Goal: Information Seeking & Learning: Check status

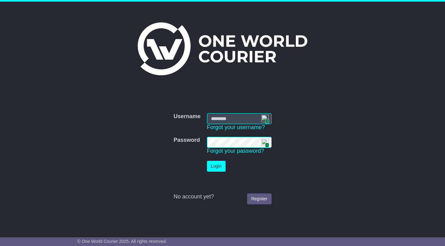
click at [264, 119] on img at bounding box center [264, 118] width 7 height 7
type input "**********"
click at [211, 165] on button "Login" at bounding box center [216, 166] width 19 height 11
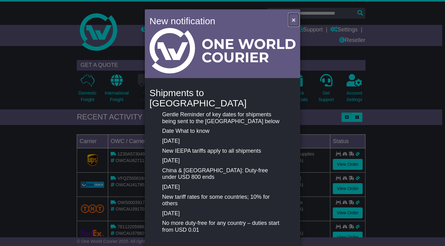
click at [293, 20] on span "×" at bounding box center [294, 19] width 4 height 7
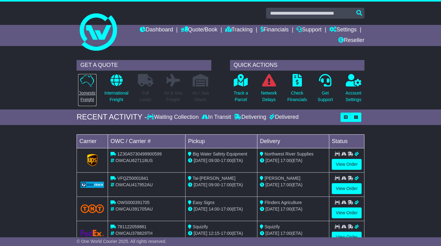
click at [87, 91] on p "Domestic Freight" at bounding box center [87, 96] width 18 height 13
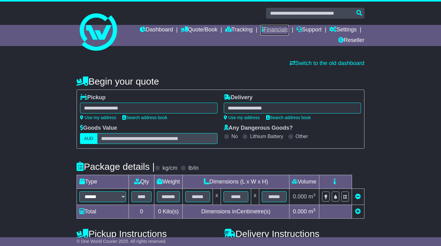
click at [275, 29] on link "Financials" at bounding box center [274, 30] width 28 height 11
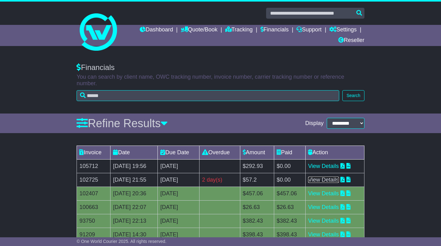
click at [338, 177] on link "View Details" at bounding box center [323, 180] width 31 height 6
click at [336, 190] on link "View Details" at bounding box center [323, 193] width 31 height 6
click at [337, 190] on link "View Details" at bounding box center [323, 193] width 31 height 6
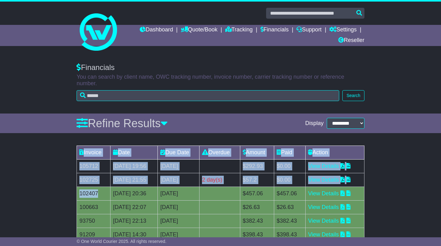
drag, startPoint x: 100, startPoint y: 188, endPoint x: 72, endPoint y: 188, distance: 27.4
click at [72, 188] on div "Invoice Date Due Date Overdue Amount Paid Action 105712 14 Aug 2025 19:56 13th …" at bounding box center [220, 224] width 441 height 164
drag, startPoint x: 72, startPoint y: 188, endPoint x: 90, endPoint y: 188, distance: 18.0
click at [90, 188] on td "102407" at bounding box center [94, 194] width 34 height 14
click at [101, 188] on td "102407" at bounding box center [94, 194] width 34 height 14
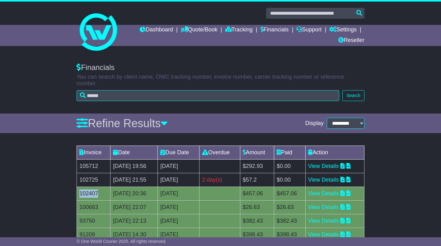
drag, startPoint x: 101, startPoint y: 188, endPoint x: 81, endPoint y: 189, distance: 20.6
click at [81, 189] on td "102407" at bounding box center [94, 194] width 34 height 14
copy td "102407"
drag, startPoint x: 99, startPoint y: 159, endPoint x: 79, endPoint y: 159, distance: 19.3
click at [79, 160] on td "105712" at bounding box center [94, 167] width 34 height 14
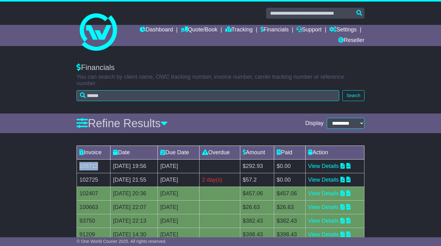
copy td "105712"
click at [336, 163] on link "View Details" at bounding box center [323, 166] width 31 height 6
click at [339, 177] on link "View Details" at bounding box center [323, 180] width 31 height 6
click at [332, 177] on link "View Details" at bounding box center [323, 180] width 31 height 6
click at [334, 190] on link "View Details" at bounding box center [323, 193] width 31 height 6
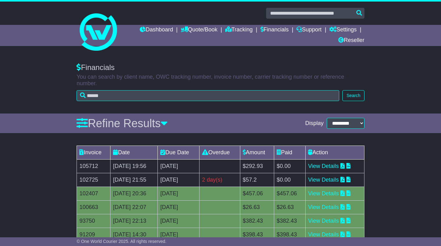
click at [150, 214] on td "28 Mar 2025 22:13" at bounding box center [133, 221] width 47 height 14
click at [336, 163] on link "View Details" at bounding box center [323, 166] width 31 height 6
click at [334, 190] on link "View Details" at bounding box center [323, 193] width 31 height 6
click at [91, 187] on td "102407" at bounding box center [94, 194] width 34 height 14
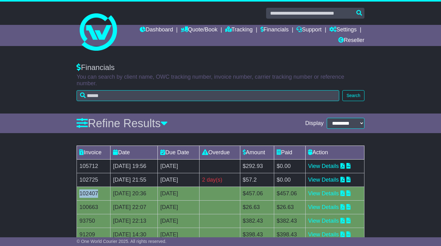
copy td "102407"
click at [338, 177] on link "View Details" at bounding box center [323, 180] width 31 height 6
click at [274, 191] on td "$457.06" at bounding box center [257, 194] width 34 height 14
click at [335, 163] on link "View Details" at bounding box center [323, 166] width 31 height 6
click at [328, 190] on link "View Details" at bounding box center [323, 193] width 31 height 6
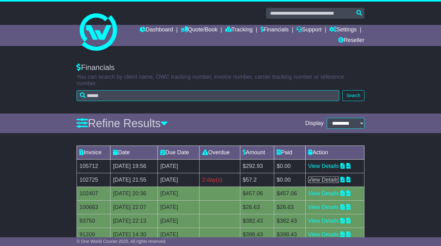
click at [326, 177] on link "View Details" at bounding box center [323, 180] width 31 height 6
click at [339, 190] on link "View Details" at bounding box center [323, 193] width 31 height 6
click at [331, 190] on link "View Details" at bounding box center [323, 193] width 31 height 6
click at [330, 163] on link "View Details" at bounding box center [323, 166] width 31 height 6
click at [339, 163] on link "View Details" at bounding box center [323, 166] width 31 height 6
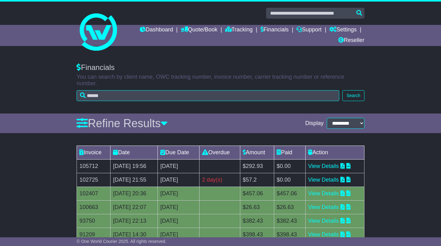
click at [180, 160] on td "13th September 2025" at bounding box center [179, 167] width 42 height 14
click at [94, 160] on td "105712" at bounding box center [94, 167] width 34 height 14
copy td "105712"
click at [334, 163] on link "View Details" at bounding box center [323, 166] width 31 height 6
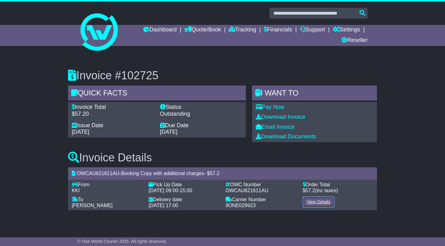
click at [326, 202] on link "View Details" at bounding box center [319, 201] width 32 height 11
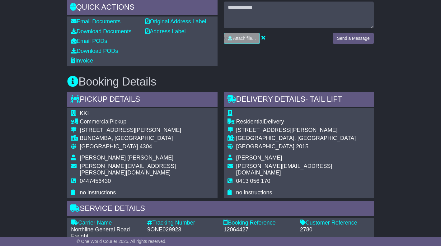
scroll to position [218, 0]
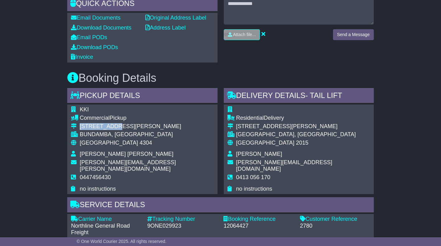
drag, startPoint x: 80, startPoint y: 125, endPoint x: 112, endPoint y: 127, distance: 32.7
click at [112, 127] on div "6 Hume Drive Bundamba" at bounding box center [147, 126] width 134 height 7
copy div "6 Hume Drive"
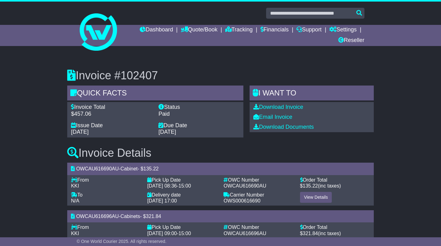
scroll to position [27, 0]
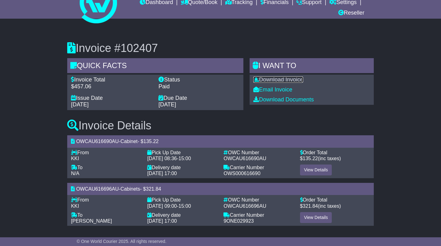
click at [280, 78] on link "Download Invoice" at bounding box center [278, 79] width 50 height 6
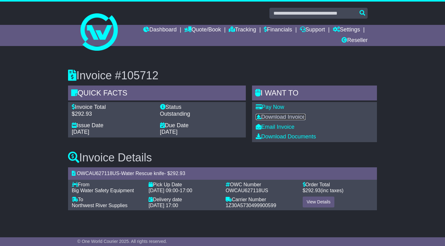
click at [298, 115] on link "Download Invoice" at bounding box center [281, 117] width 50 height 6
click at [286, 137] on link "Download Documents" at bounding box center [286, 136] width 60 height 6
click at [294, 136] on link "Download Documents" at bounding box center [286, 136] width 60 height 6
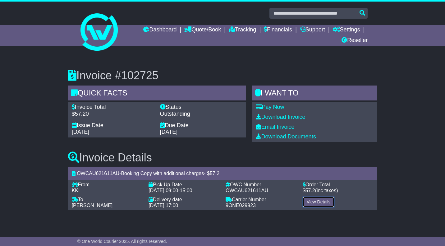
click at [310, 200] on link "View Details" at bounding box center [319, 201] width 32 height 11
click at [325, 201] on link "View Details" at bounding box center [319, 201] width 32 height 11
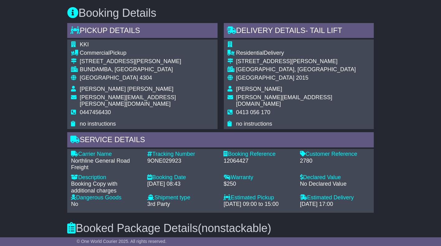
scroll to position [280, 0]
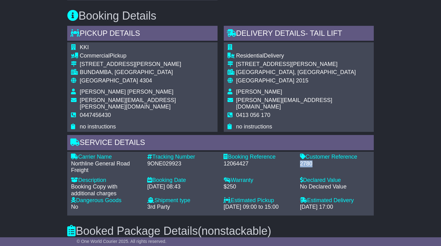
drag, startPoint x: 312, startPoint y: 156, endPoint x: 299, endPoint y: 157, distance: 13.1
click at [299, 157] on div "Customer Reference - 2780" at bounding box center [335, 164] width 76 height 20
copy div "2780"
drag, startPoint x: 236, startPoint y: 55, endPoint x: 285, endPoint y: 93, distance: 61.6
click at [285, 93] on tbody "Residential Delivery 179 Lawrence St Alexandria ALEXANDRIA, NSW Australia 2015 …" at bounding box center [298, 87] width 142 height 86
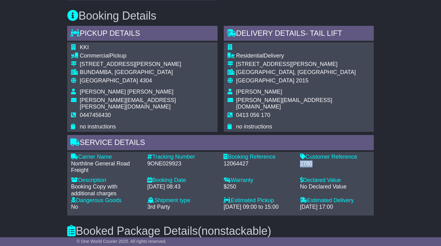
copy tbody "Residential Delivery 179 Lawrence St Alexandria ALEXANDRIA, NSW Australia 2015 …"
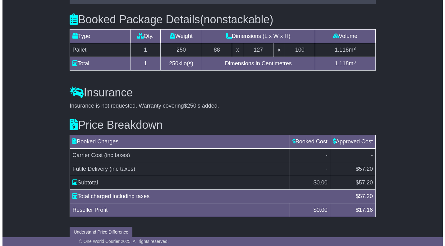
scroll to position [491, 0]
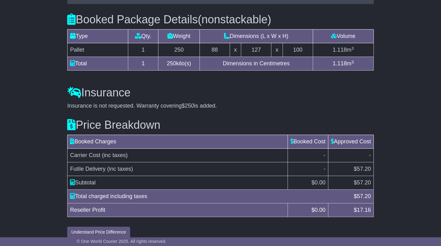
click at [359, 149] on td "-" at bounding box center [350, 156] width 45 height 14
click at [113, 227] on button "Understand Price Difference" at bounding box center [98, 232] width 63 height 11
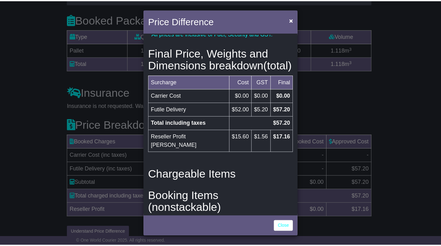
scroll to position [93, 0]
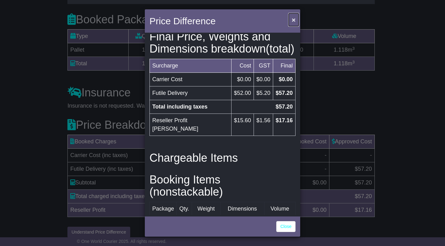
click at [294, 21] on span "×" at bounding box center [294, 19] width 4 height 7
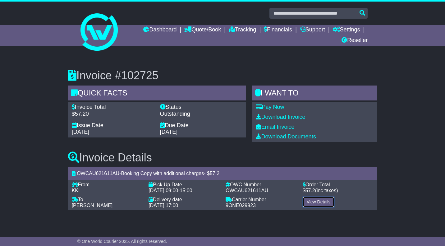
click at [321, 202] on link "View Details" at bounding box center [319, 201] width 32 height 11
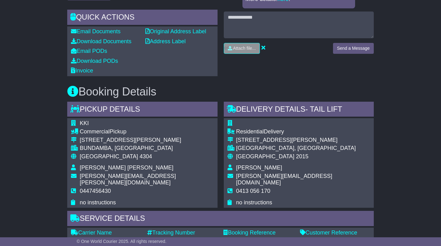
scroll to position [211, 0]
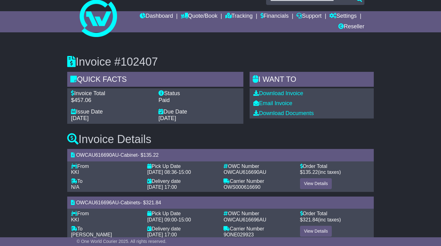
scroll to position [27, 0]
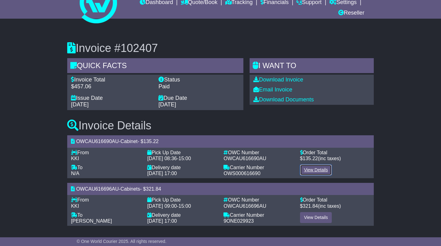
click at [319, 170] on link "View Details" at bounding box center [316, 169] width 32 height 11
click at [310, 215] on link "View Details" at bounding box center [316, 217] width 32 height 11
click at [300, 78] on link "Download Invoice" at bounding box center [278, 79] width 50 height 6
click at [317, 217] on link "View Details" at bounding box center [316, 217] width 32 height 11
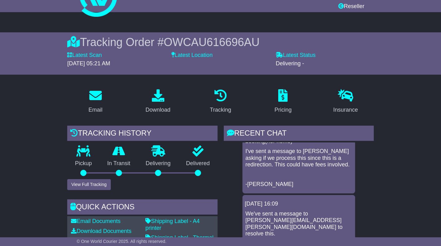
scroll to position [25, 0]
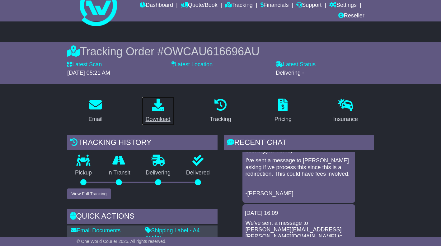
click at [154, 113] on link "Download" at bounding box center [157, 110] width 33 height 29
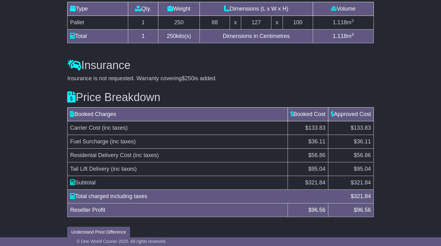
scroll to position [584, 0]
click at [112, 227] on button "Understand Price Difference" at bounding box center [98, 232] width 63 height 11
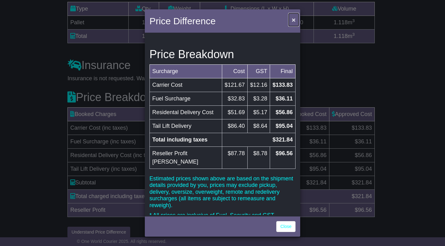
click at [293, 19] on span "×" at bounding box center [294, 19] width 4 height 7
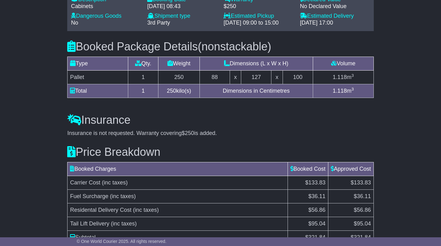
scroll to position [522, 0]
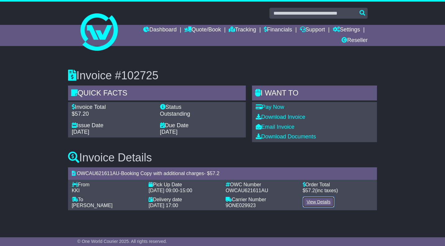
click at [312, 202] on link "View Details" at bounding box center [319, 201] width 32 height 11
click at [287, 118] on link "Download Invoice" at bounding box center [281, 117] width 50 height 6
click at [316, 199] on link "View Details" at bounding box center [319, 201] width 32 height 11
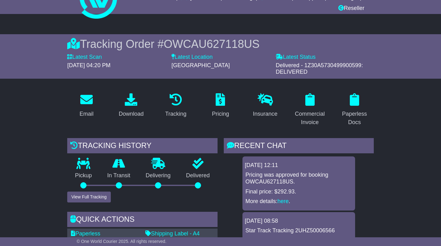
scroll to position [31, 0]
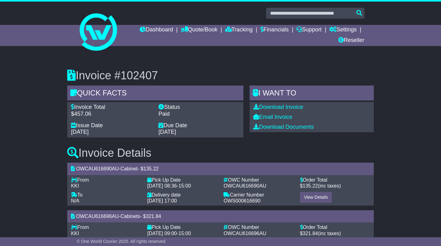
click at [46, 63] on div "Invoice #102407 Quick Facts Invoice Total $457.06 Status Paid Issue Date 10 Jul…" at bounding box center [220, 159] width 441 height 204
click at [157, 28] on link "Dashboard" at bounding box center [156, 30] width 33 height 11
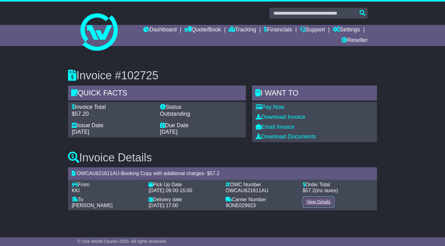
click at [315, 204] on link "View Details" at bounding box center [319, 201] width 32 height 11
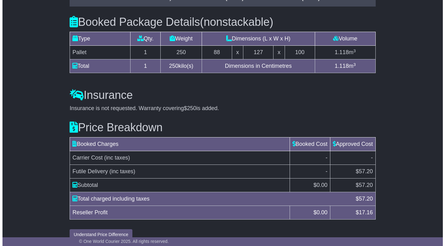
scroll to position [491, 0]
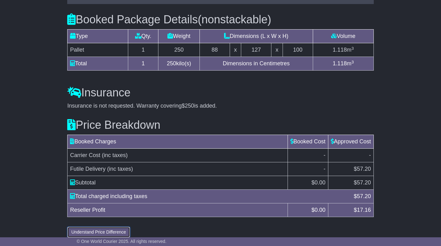
click at [111, 227] on button "Understand Price Difference" at bounding box center [98, 232] width 63 height 11
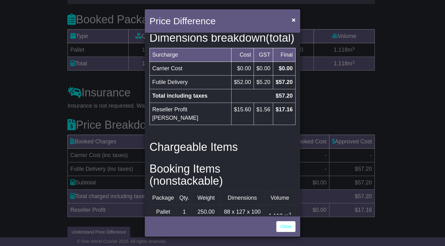
scroll to position [73, 0]
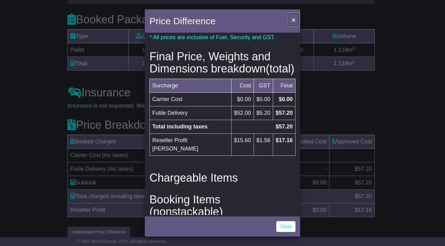
click at [295, 19] on span "×" at bounding box center [294, 19] width 4 height 7
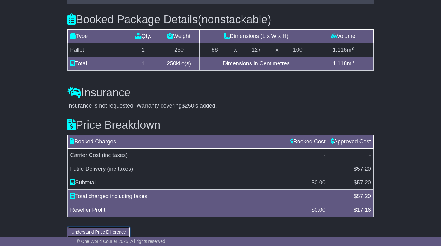
click at [121, 227] on button "Understand Price Difference" at bounding box center [98, 232] width 63 height 11
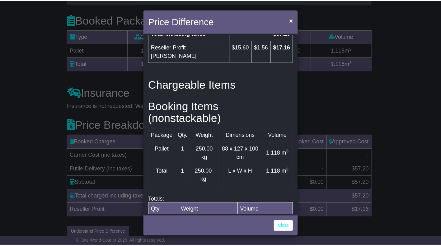
scroll to position [198, 0]
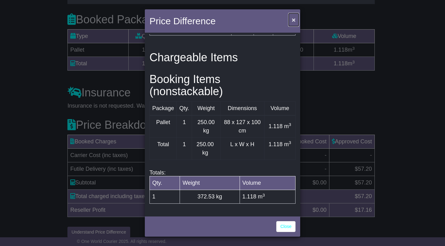
click at [294, 21] on span "×" at bounding box center [294, 19] width 4 height 7
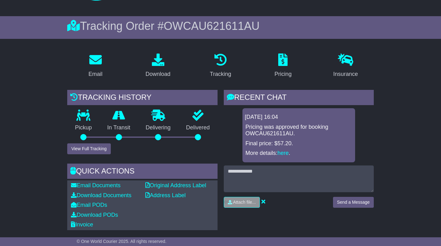
scroll to position [0, 0]
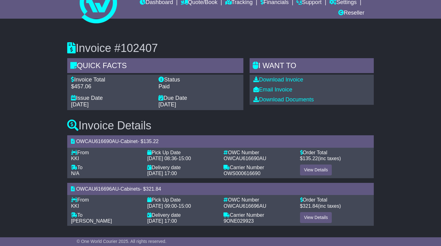
scroll to position [27, 0]
click at [324, 171] on link "View Details" at bounding box center [316, 169] width 32 height 11
click at [312, 218] on link "View Details" at bounding box center [316, 217] width 32 height 11
click at [280, 98] on link "Download Documents" at bounding box center [283, 99] width 60 height 6
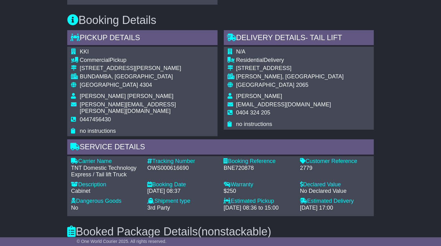
scroll to position [373, 0]
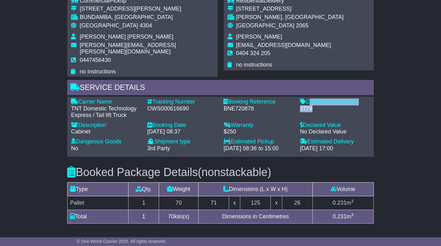
drag, startPoint x: 307, startPoint y: 95, endPoint x: 314, endPoint y: 99, distance: 7.8
click at [314, 99] on div "Customer Reference - 2779" at bounding box center [335, 109] width 76 height 20
copy div "Customer Reference - 2779"
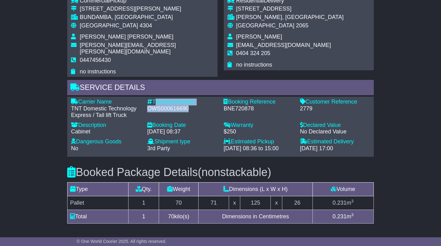
drag, startPoint x: 154, startPoint y: 94, endPoint x: 188, endPoint y: 103, distance: 35.9
click at [188, 103] on div "Tracking Number - OWS000616690" at bounding box center [182, 109] width 76 height 20
copy div "Tracking Number - OWS000616690"
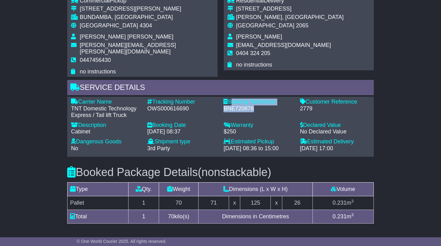
drag, startPoint x: 231, startPoint y: 95, endPoint x: 257, endPoint y: 103, distance: 27.4
click at [257, 103] on div "Booking Reference - BNE720878" at bounding box center [258, 109] width 76 height 20
copy div "Booking Reference - BNE720878"
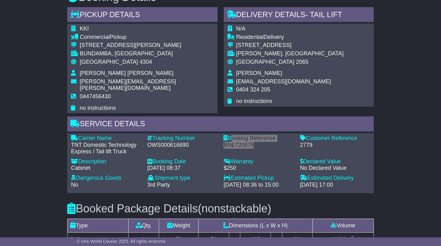
scroll to position [311, 0]
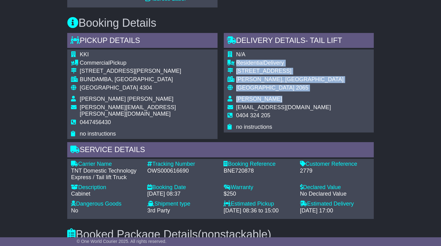
drag, startPoint x: 237, startPoint y: 62, endPoint x: 274, endPoint y: 100, distance: 53.9
click at [274, 100] on tbody "N/A Residential Delivery [STREET_ADDRESS] [PERSON_NAME], [GEOGRAPHIC_DATA] Aust…" at bounding box center [285, 90] width 116 height 79
copy tbody "Residential Delivery [STREET_ADDRESS] Winters"
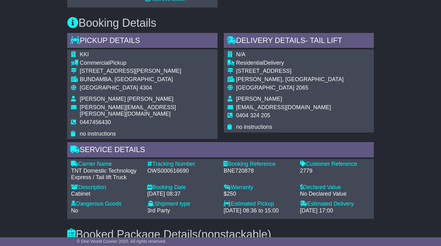
click at [311, 101] on div "N/A Residential Delivery [STREET_ADDRESS] [PERSON_NAME], [GEOGRAPHIC_DATA] Aust…" at bounding box center [299, 90] width 150 height 83
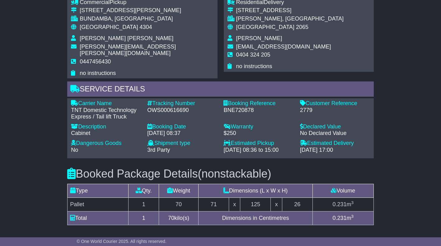
scroll to position [342, 0]
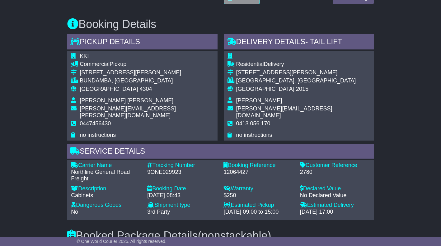
scroll to position [342, 0]
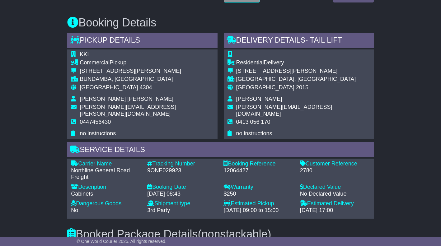
drag, startPoint x: 19, startPoint y: 148, endPoint x: -29, endPoint y: 142, distance: 48.2
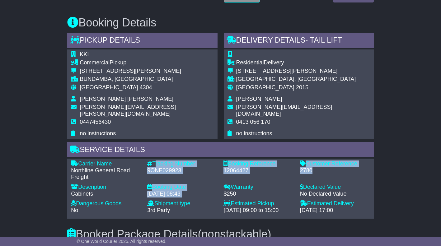
drag, startPoint x: 313, startPoint y: 162, endPoint x: 154, endPoint y: 158, distance: 159.6
click at [154, 160] on div "Carrier Name - Northline General Road Freight Description - Cabinets Tracking N…" at bounding box center [220, 188] width 305 height 56
click at [154, 160] on div "Tracking Number" at bounding box center [182, 163] width 70 height 7
click at [191, 167] on div "9ONE029923" at bounding box center [182, 170] width 70 height 7
drag, startPoint x: 155, startPoint y: 156, endPoint x: 254, endPoint y: 157, distance: 99.8
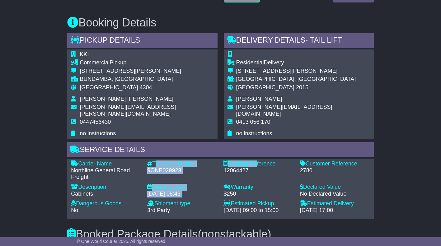
click at [254, 160] on div "Carrier Name - Northline General Road Freight Description - Cabinets Tracking N…" at bounding box center [220, 188] width 305 height 56
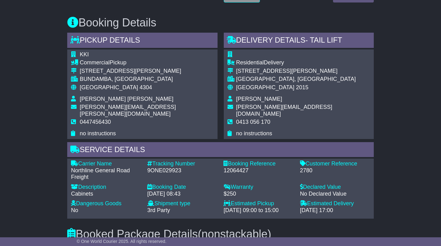
drag, startPoint x: 254, startPoint y: 157, endPoint x: 314, endPoint y: 164, distance: 60.1
click at [314, 167] on div "2780" at bounding box center [335, 170] width 70 height 7
drag, startPoint x: 312, startPoint y: 165, endPoint x: 307, endPoint y: 155, distance: 11.1
click at [307, 160] on div "Customer Reference - 2780" at bounding box center [335, 170] width 76 height 20
copy div "Customer Reference - 2780"
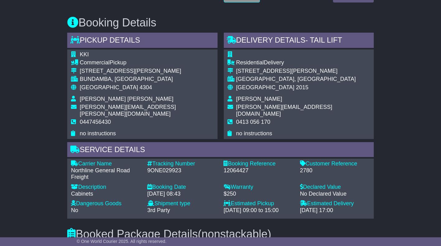
click at [181, 167] on div "9ONE029923" at bounding box center [182, 170] width 70 height 7
drag, startPoint x: 180, startPoint y: 163, endPoint x: 155, endPoint y: 156, distance: 26.4
click at [155, 160] on div "Tracking Number - 9ONE029923" at bounding box center [182, 170] width 76 height 20
copy div "Tracking Number - 9ONE029923"
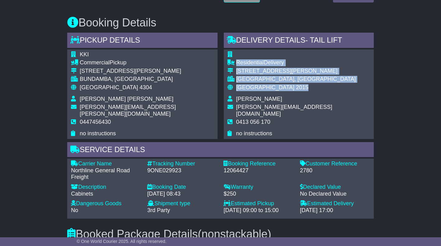
drag, startPoint x: 274, startPoint y: 89, endPoint x: 236, endPoint y: 60, distance: 47.7
click at [236, 60] on tbody "Residential Delivery 179 Lawrence St Alexandria ALEXANDRIA, NSW Australia 2015 …" at bounding box center [298, 94] width 142 height 86
copy tbody "Residential Delivery 179 Lawrence St Alexandria ALEXANDRIA, NSW Australia 2015"
drag, startPoint x: 284, startPoint y: 100, endPoint x: 236, endPoint y: 101, distance: 48.2
click at [236, 101] on td "Christine Messinesi" at bounding box center [303, 100] width 134 height 8
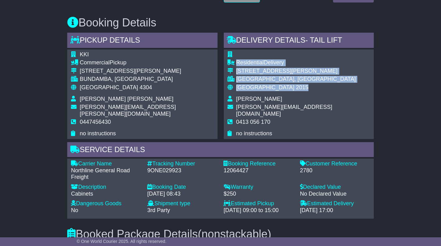
copy span "Christine Messinesi"
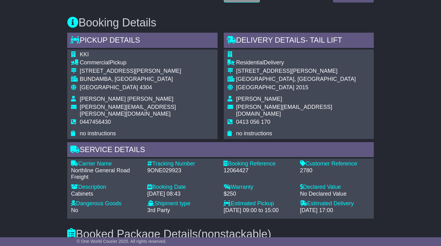
click at [329, 111] on div "Residential Delivery 179 Lawrence St Alexandria ALEXANDRIA, NSW Australia 2015 …" at bounding box center [299, 94] width 150 height 90
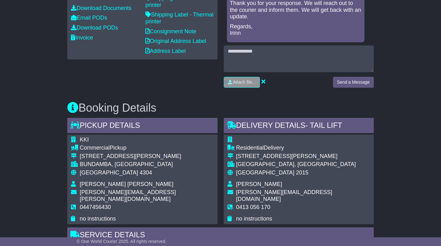
scroll to position [242, 0]
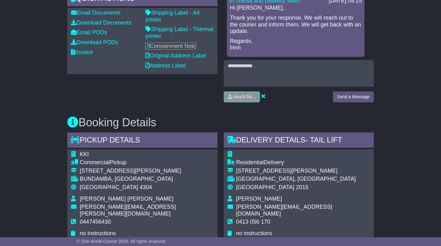
click at [165, 45] on link "Consignment Note" at bounding box center [170, 46] width 51 height 6
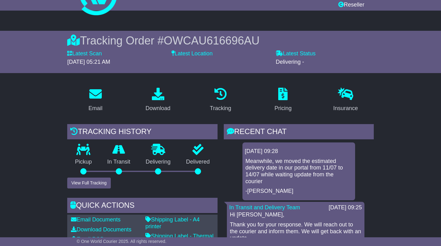
scroll to position [242, 0]
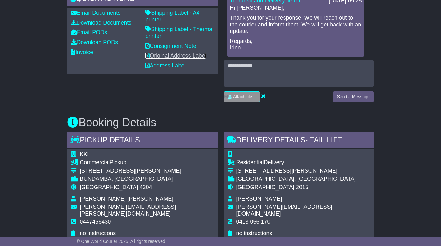
click at [171, 57] on link "Original Address Label" at bounding box center [175, 56] width 61 height 6
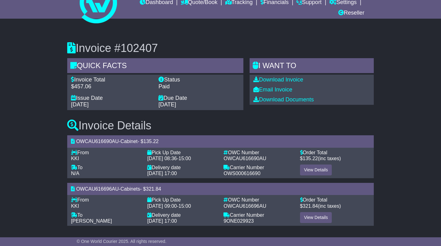
scroll to position [27, 0]
click at [308, 215] on link "View Details" at bounding box center [316, 217] width 32 height 11
click at [312, 171] on link "View Details" at bounding box center [316, 169] width 32 height 11
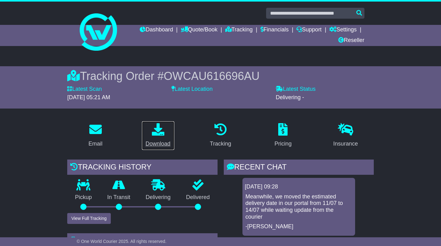
click at [163, 135] on icon at bounding box center [158, 129] width 12 height 12
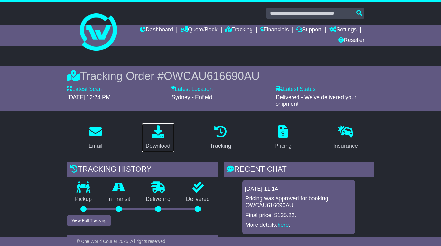
click at [165, 142] on div "Download" at bounding box center [158, 146] width 25 height 8
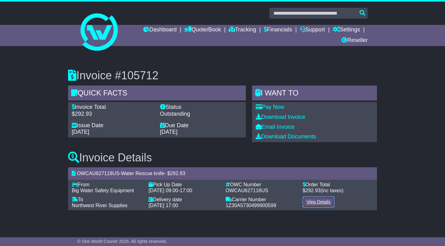
click at [322, 201] on link "View Details" at bounding box center [319, 201] width 32 height 11
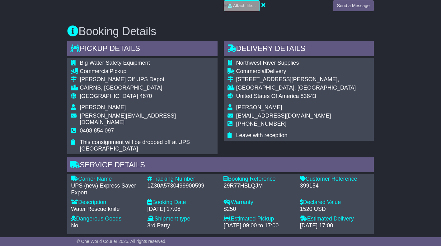
scroll to position [404, 0]
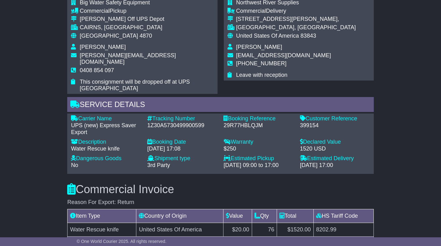
click at [308, 122] on div "399154" at bounding box center [335, 125] width 70 height 7
copy div "399154"
drag, startPoint x: 307, startPoint y: 111, endPoint x: 322, endPoint y: 118, distance: 16.5
click at [322, 118] on div "Customer Reference - 399154" at bounding box center [335, 125] width 76 height 20
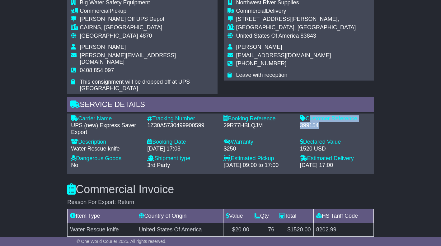
copy div "Customer Reference - 399154"
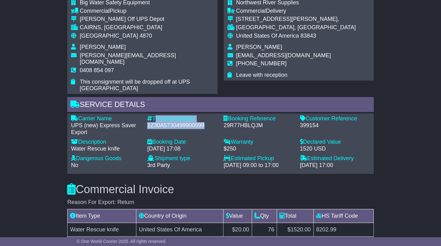
drag, startPoint x: 153, startPoint y: 110, endPoint x: 212, endPoint y: 122, distance: 59.6
click at [212, 122] on div "Tracking Number - 1Z30A5730499900599" at bounding box center [182, 125] width 76 height 20
copy div "Tracking Number - 1Z30A5730499900599"
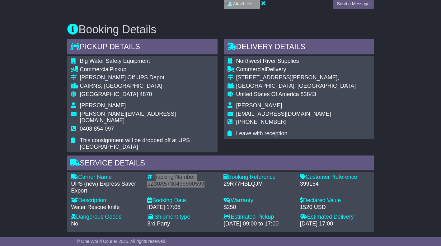
scroll to position [342, 0]
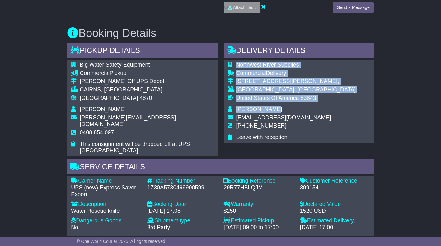
drag, startPoint x: 236, startPoint y: 64, endPoint x: 273, endPoint y: 111, distance: 59.1
click at [273, 111] on tbody "Northwest River Supplies Commercial Delivery 1638 S Blaine Street, MOSCOW, ID U…" at bounding box center [291, 101] width 128 height 79
copy tbody "Northwest River Supplies Commercial Delivery 1638 S Blaine Street, MOSCOW, ID U…"
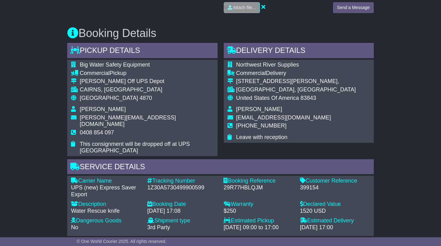
click at [330, 116] on div "Northwest River Supplies Commercial Delivery 1638 S Blaine Street, MOSCOW, ID U…" at bounding box center [299, 101] width 150 height 83
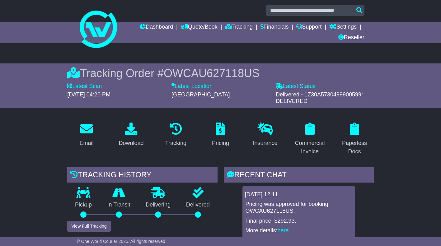
scroll to position [0, 0]
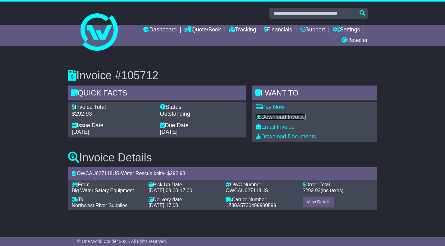
click at [297, 115] on link "Download Invoice" at bounding box center [281, 117] width 50 height 6
click at [279, 137] on link "Download Documents" at bounding box center [286, 136] width 60 height 6
click at [424, 63] on div "Invoice #105712 Quick Facts Invoice Total $292.93 Status Outstanding Issue Date…" at bounding box center [222, 137] width 445 height 161
click at [324, 201] on link "View Details" at bounding box center [319, 201] width 32 height 11
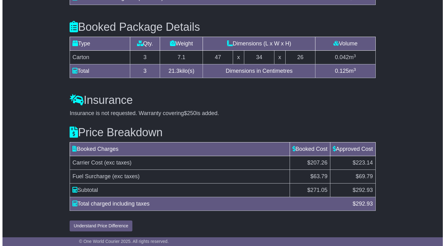
scroll to position [650, 0]
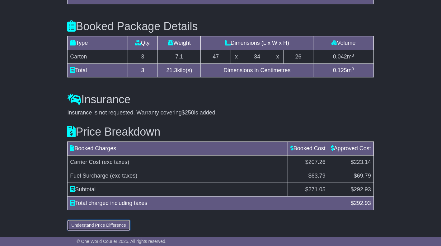
click at [119, 224] on button "Understand Price Difference" at bounding box center [98, 225] width 63 height 11
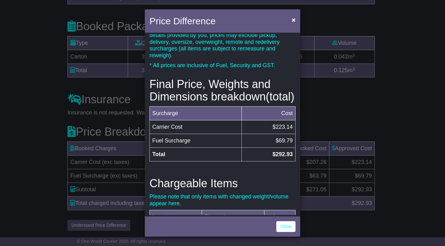
scroll to position [0, 0]
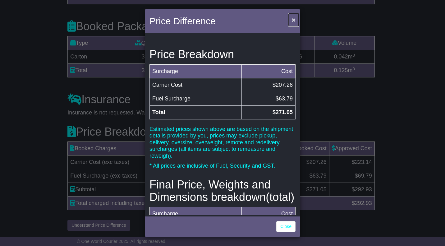
click at [294, 21] on span "×" at bounding box center [294, 19] width 4 height 7
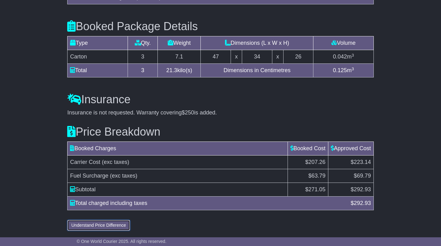
click at [116, 225] on button "Understand Price Difference" at bounding box center [98, 225] width 63 height 11
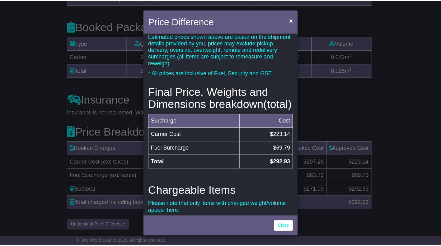
scroll to position [256, 0]
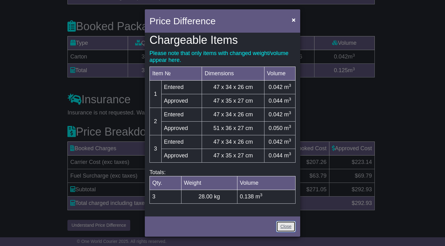
click at [286, 226] on link "Close" at bounding box center [285, 226] width 19 height 11
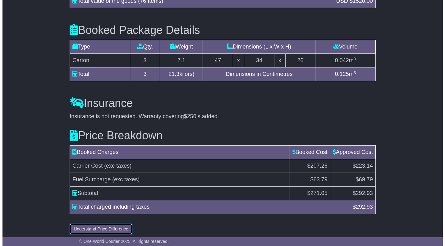
scroll to position [650, 0]
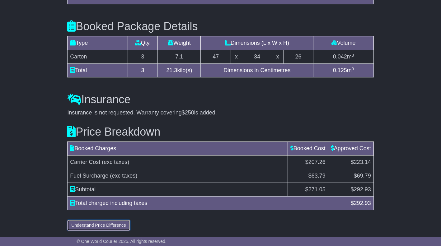
click at [120, 222] on button "Understand Price Difference" at bounding box center [98, 225] width 63 height 11
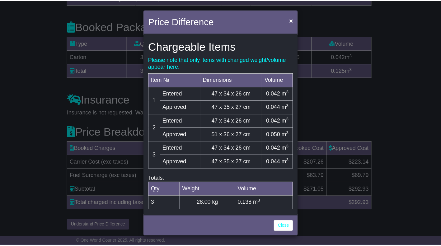
scroll to position [163, 0]
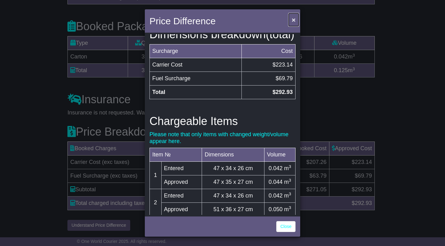
click at [294, 21] on span "×" at bounding box center [294, 19] width 4 height 7
